Goal: Find contact information: Find specific fact

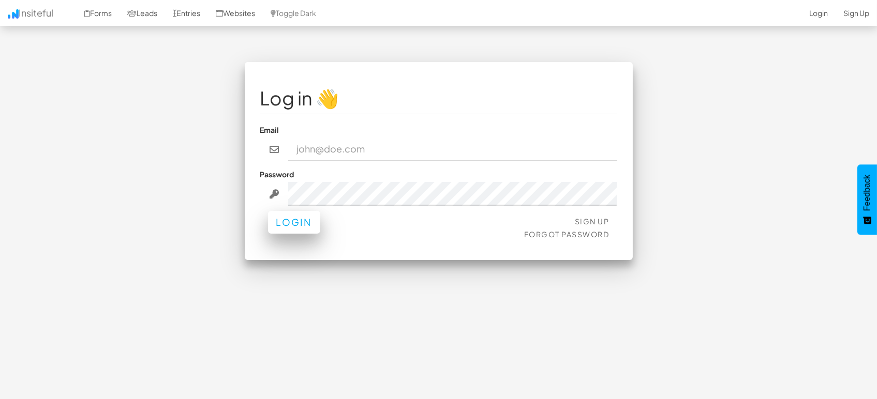
type input "marketing@mapsted.com"
click at [292, 223] on button "Login" at bounding box center [294, 222] width 52 height 23
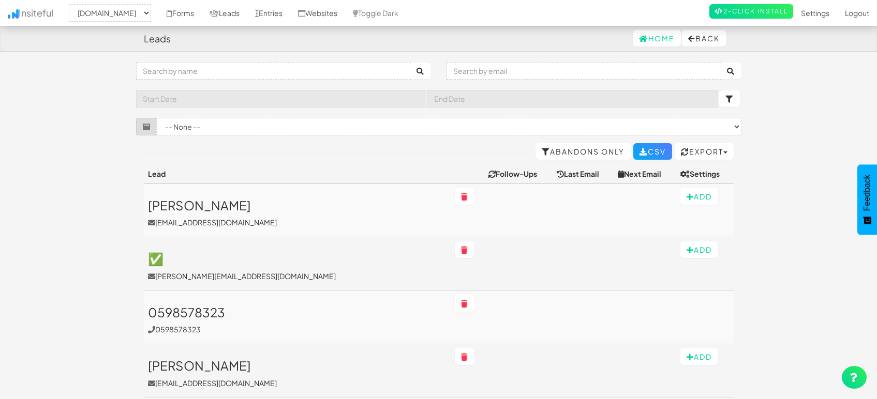
select select "1505"
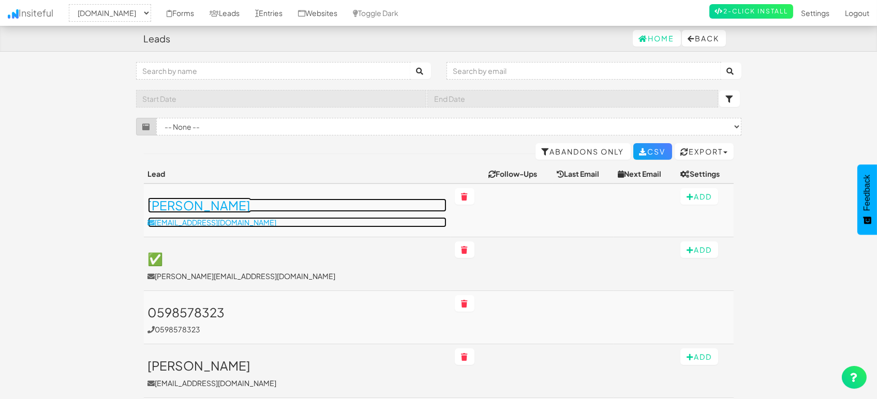
click at [192, 208] on h3 "[PERSON_NAME]" at bounding box center [297, 205] width 298 height 13
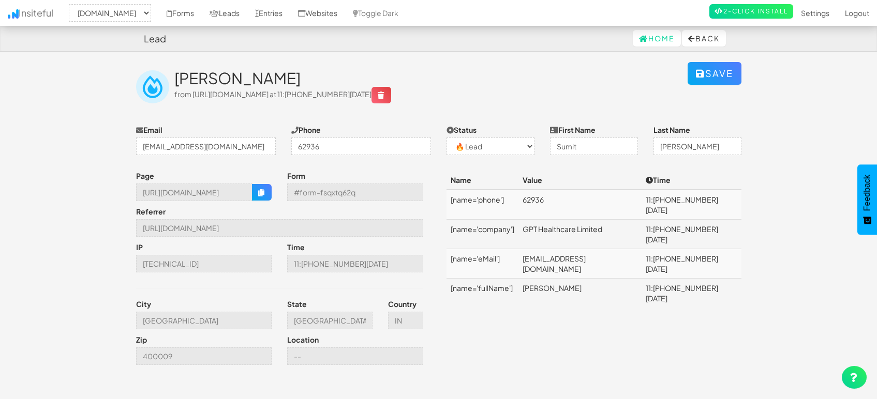
select select "1505"
select select "0"
click at [575, 249] on td "[EMAIL_ADDRESS][DOMAIN_NAME]" at bounding box center [580, 263] width 124 height 29
click at [579, 249] on td "[EMAIL_ADDRESS][DOMAIN_NAME]" at bounding box center [580, 263] width 124 height 29
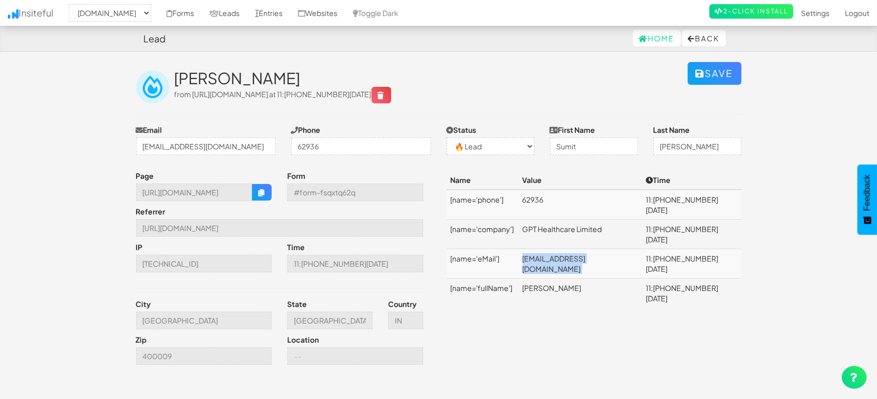
click at [579, 249] on td "[EMAIL_ADDRESS][DOMAIN_NAME]" at bounding box center [580, 263] width 124 height 29
copy td "[EMAIL_ADDRESS][DOMAIN_NAME]"
click at [544, 326] on div "Page https://mapsted.com/blog/service-excellence-in-healthcare Form #form-fsqxt…" at bounding box center [438, 271] width 621 height 200
drag, startPoint x: 549, startPoint y: 255, endPoint x: 595, endPoint y: 255, distance: 46.5
click at [595, 279] on td "[PERSON_NAME]" at bounding box center [580, 293] width 124 height 29
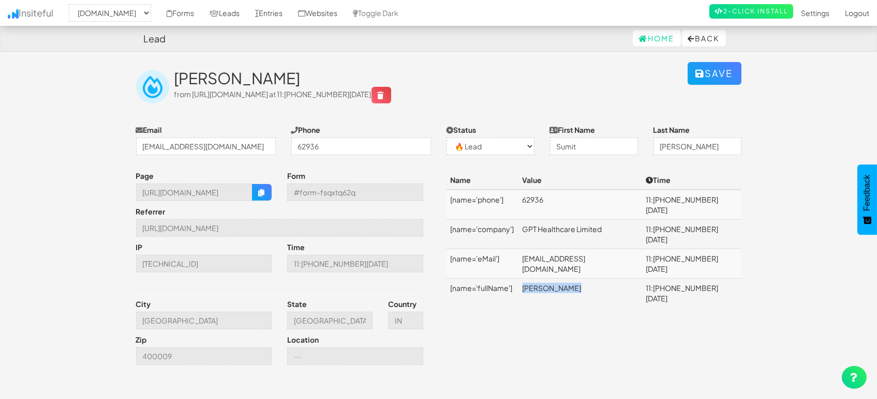
copy td "[PERSON_NAME]"
click at [589, 220] on td "GPT Healthcare Limited" at bounding box center [580, 234] width 124 height 29
copy td "GPT Healthcare Limited"
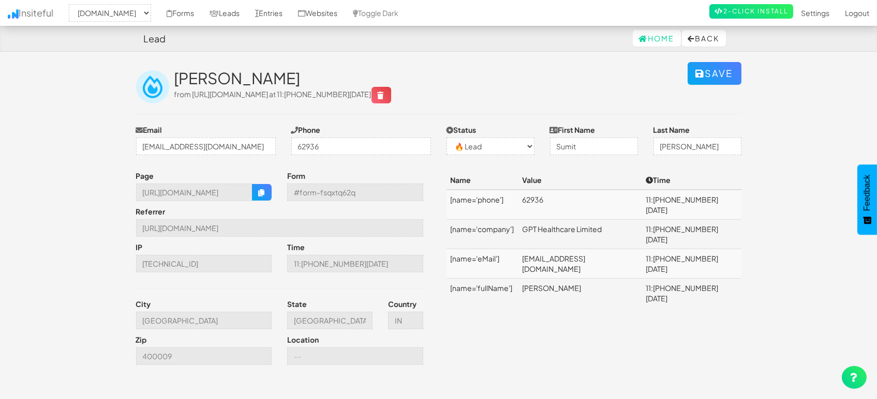
click at [586, 249] on td "[EMAIL_ADDRESS][DOMAIN_NAME]" at bounding box center [580, 263] width 124 height 29
copy td "[EMAIL_ADDRESS][DOMAIN_NAME]"
click at [253, 198] on button "button" at bounding box center [262, 192] width 20 height 17
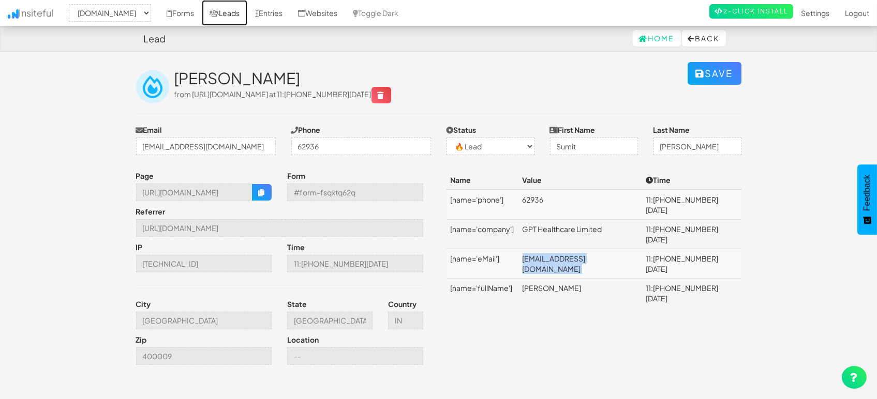
click at [225, 14] on link "Leads" at bounding box center [225, 13] width 46 height 26
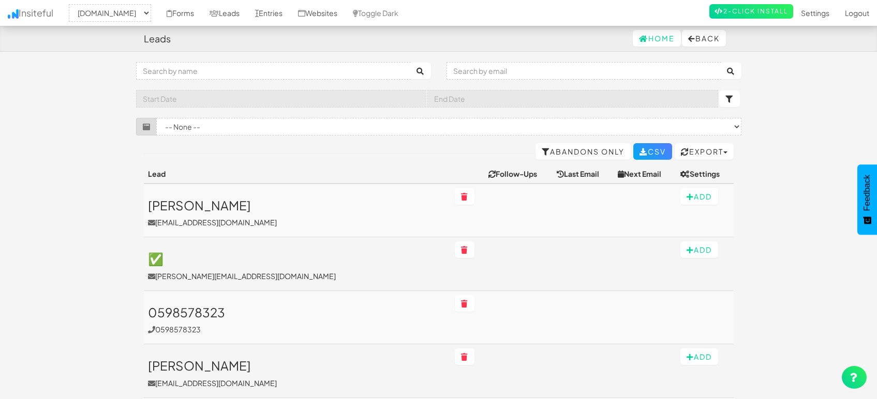
select select "1505"
click at [210, 197] on td "[PERSON_NAME] [EMAIL_ADDRESS][DOMAIN_NAME]" at bounding box center [297, 211] width 307 height 54
